Goal: Task Accomplishment & Management: Complete application form

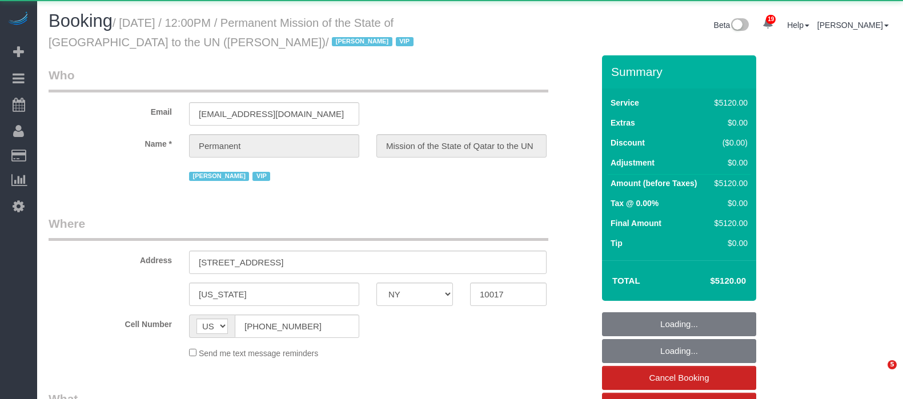
select select "NY"
select select "10"
select select "480"
select select "number:89"
select select "number:90"
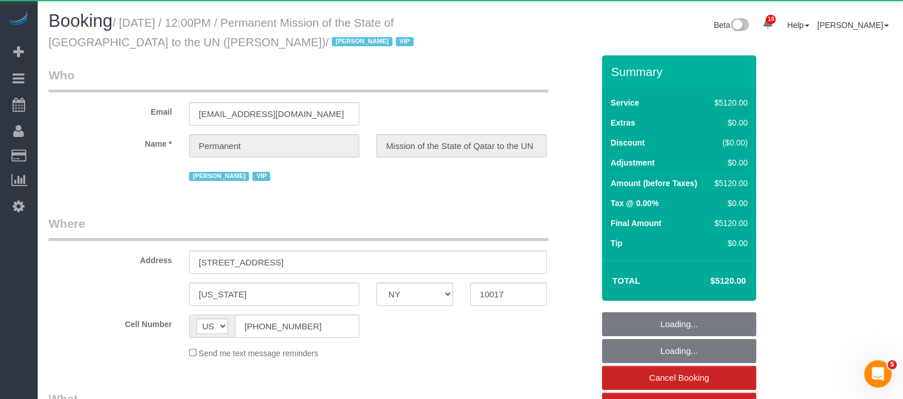
select select "number:15"
select select "number:7"
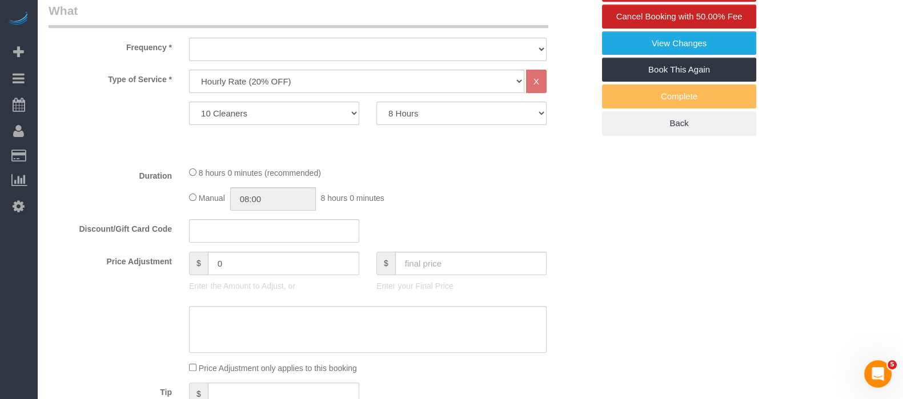
select select "object:1083"
select select "spot1"
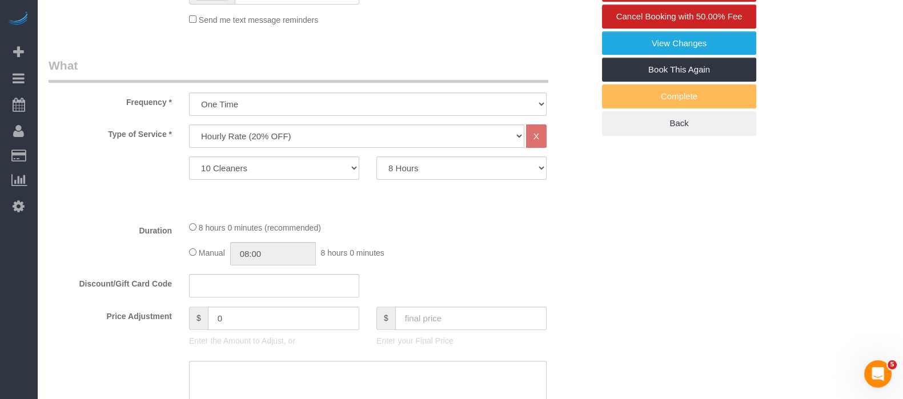
scroll to position [482, 0]
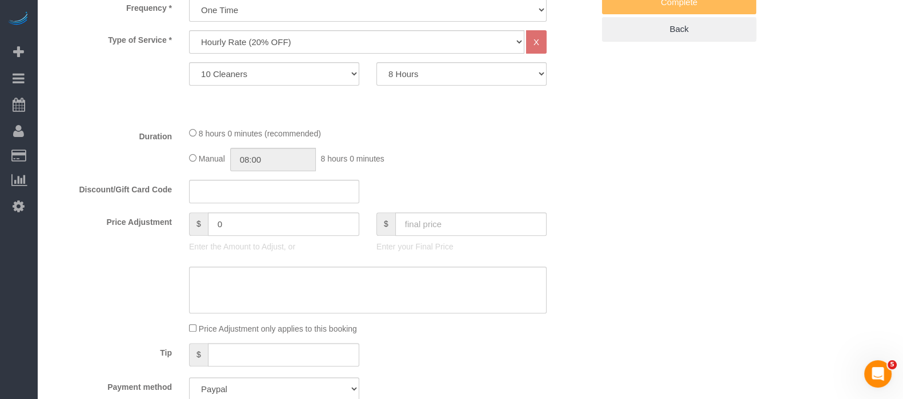
select select "object:1519"
